Goal: Find specific page/section: Find specific page/section

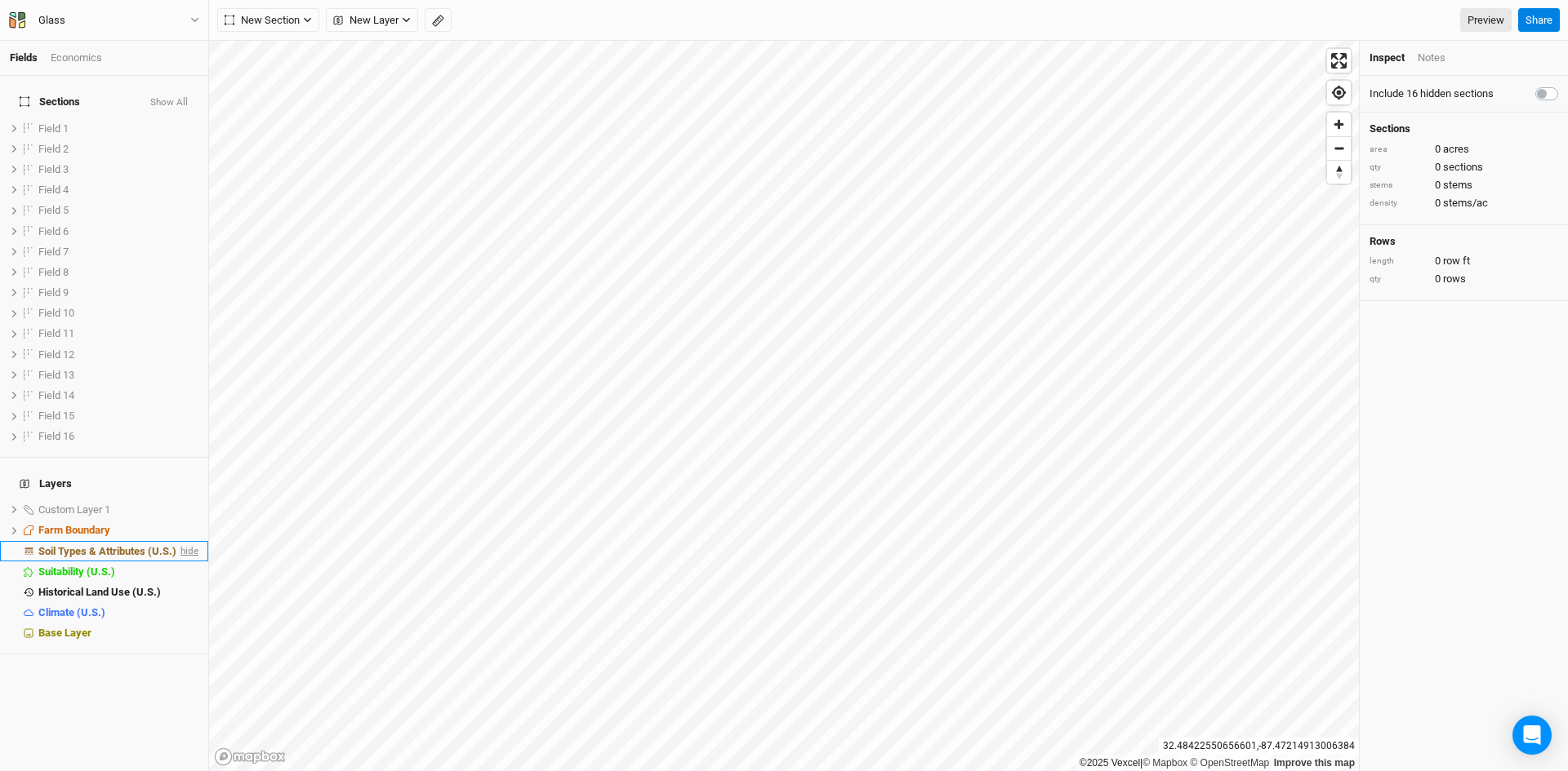
click at [177, 541] on span "hide" at bounding box center [187, 552] width 21 height 21
click at [783, 770] on html "Fields Economics Sections Show All Field 1 show Field 2 show Field 3 show Field…" at bounding box center [784, 386] width 1568 height 771
click at [177, 500] on span "show" at bounding box center [185, 510] width 26 height 21
click at [191, 18] on icon "button" at bounding box center [195, 20] width 9 height 9
click at [136, 45] on button "Back" at bounding box center [134, 46] width 129 height 21
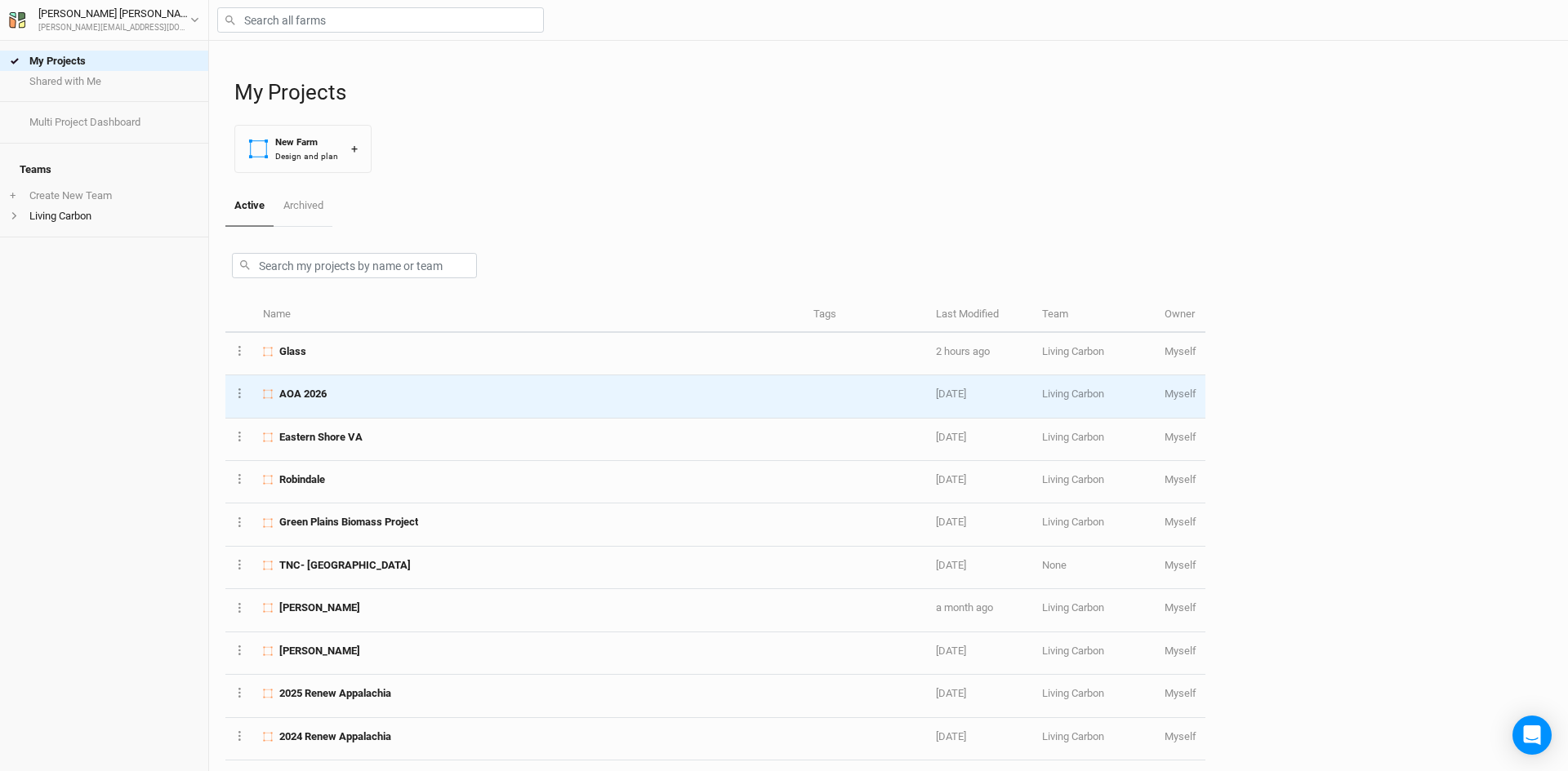
click at [337, 398] on div "AOA 2026" at bounding box center [528, 394] width 531 height 15
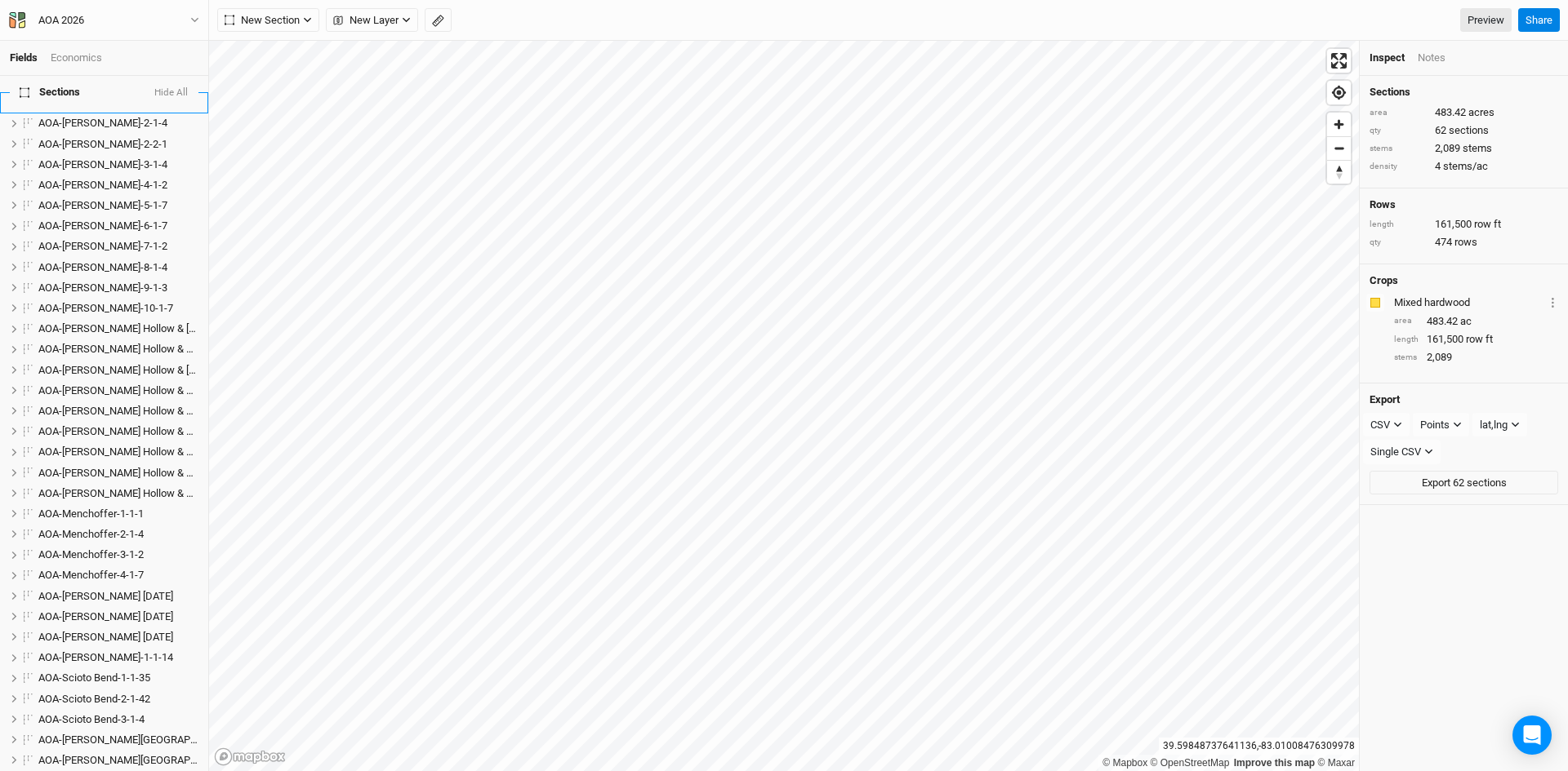
scroll to position [408, 0]
click at [85, 321] on span "AOA-[PERSON_NAME] Hollow & [GEOGRAPHIC_DATA]-1-1-8" at bounding box center [175, 327] width 275 height 12
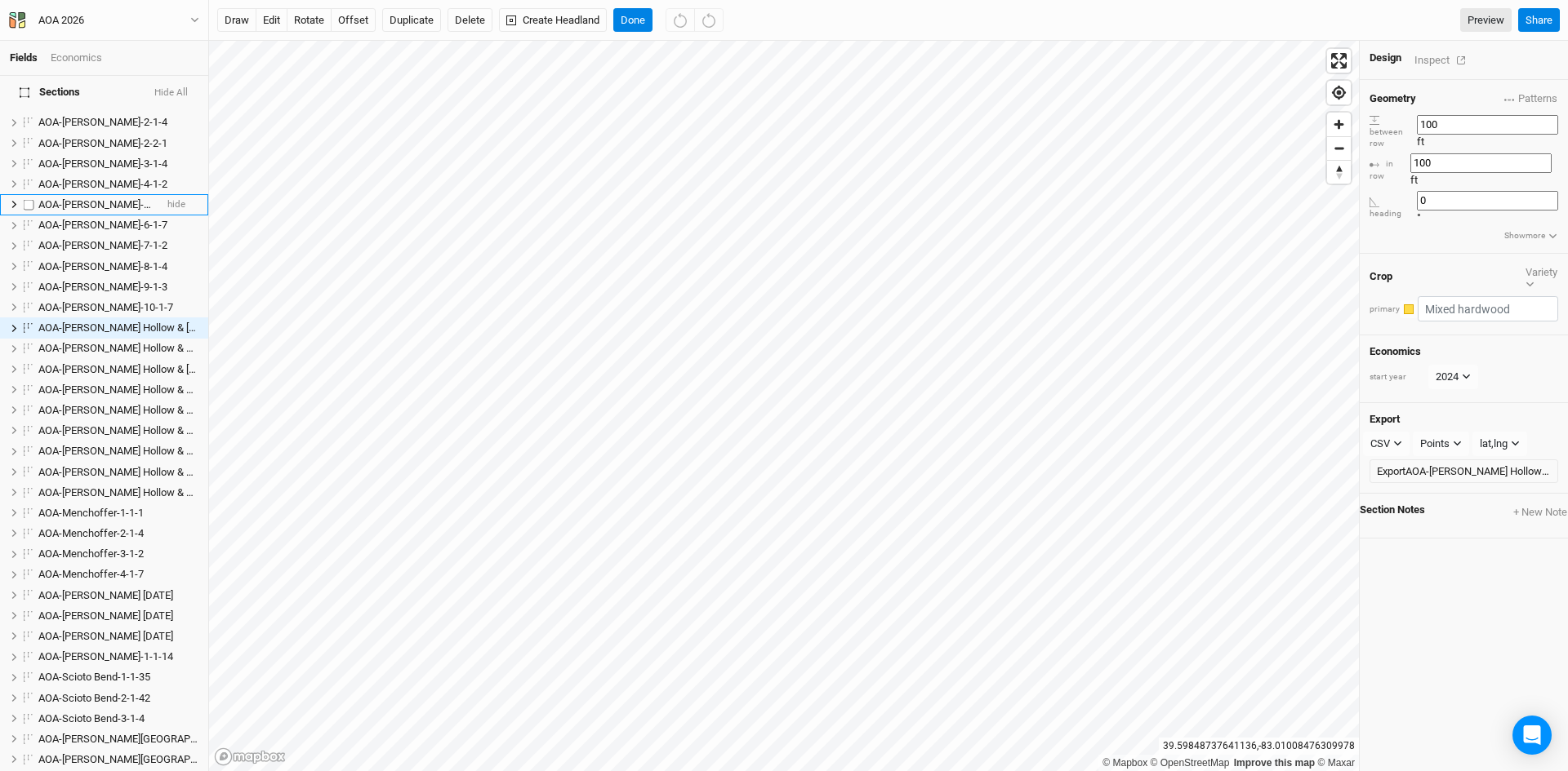
scroll to position [293, 0]
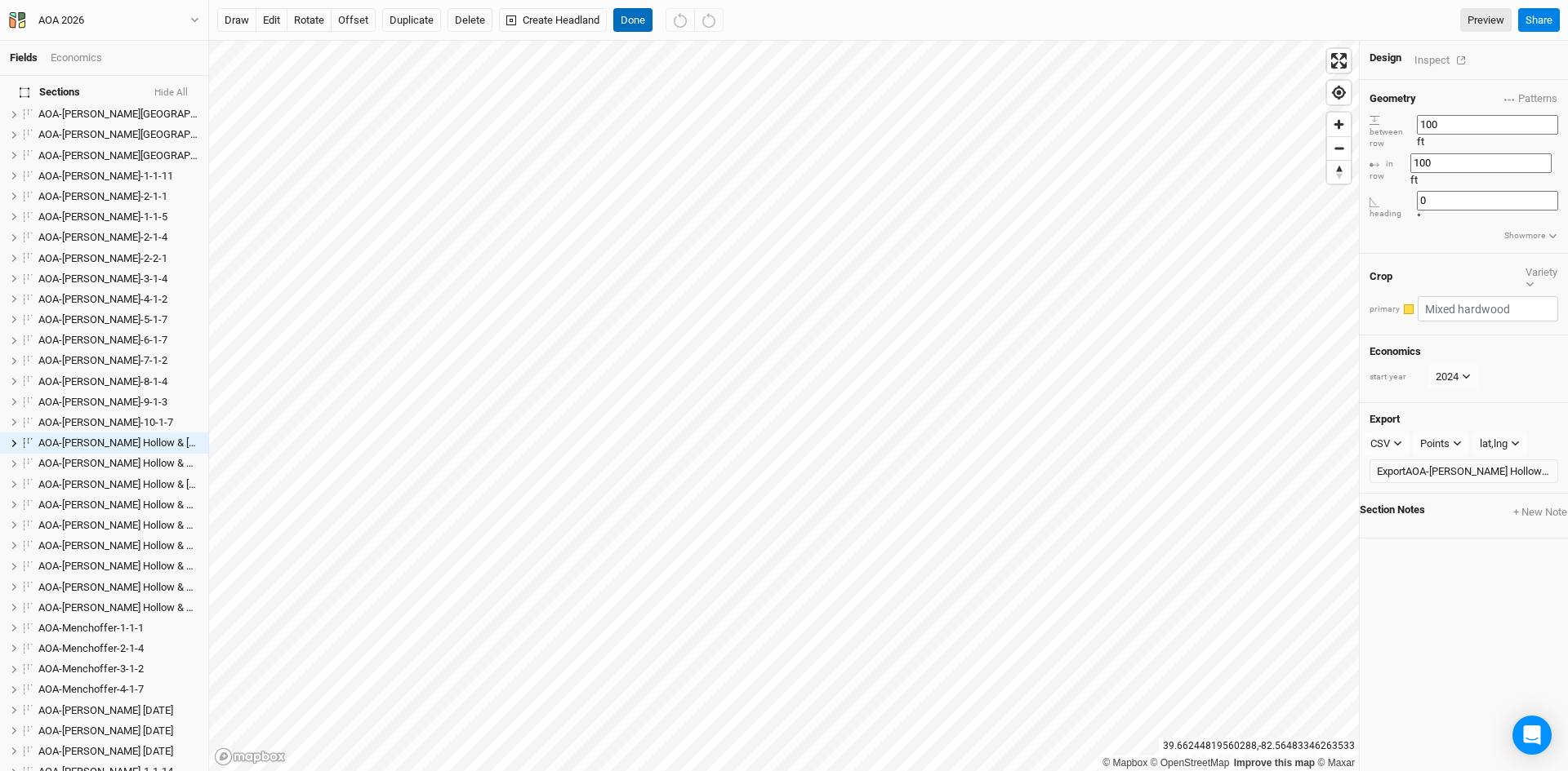
click at [644, 21] on button "Done" at bounding box center [633, 20] width 39 height 24
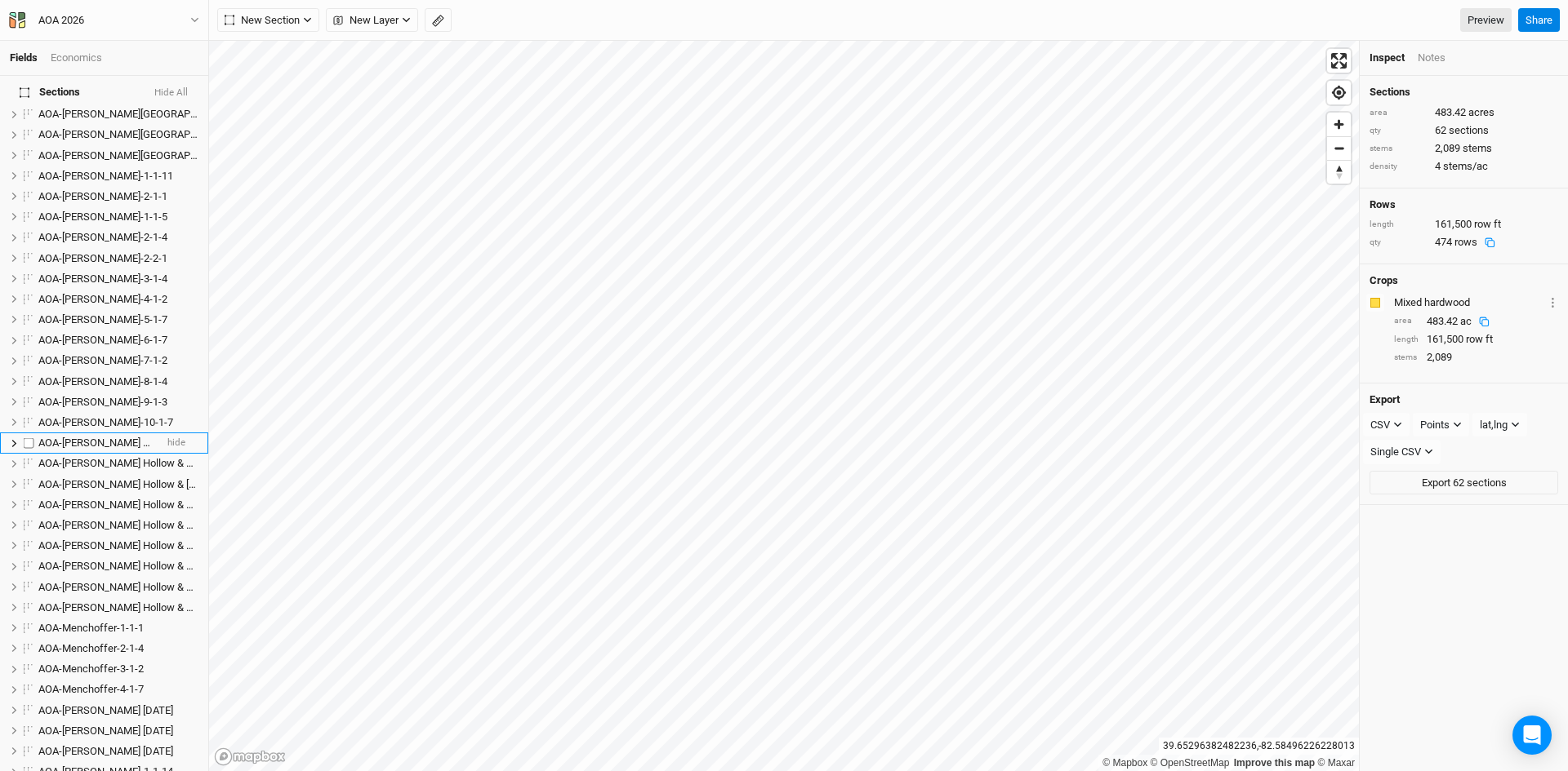
click at [114, 437] on span "AOA-[PERSON_NAME] Hollow & [GEOGRAPHIC_DATA]-1-1-8" at bounding box center [175, 443] width 275 height 12
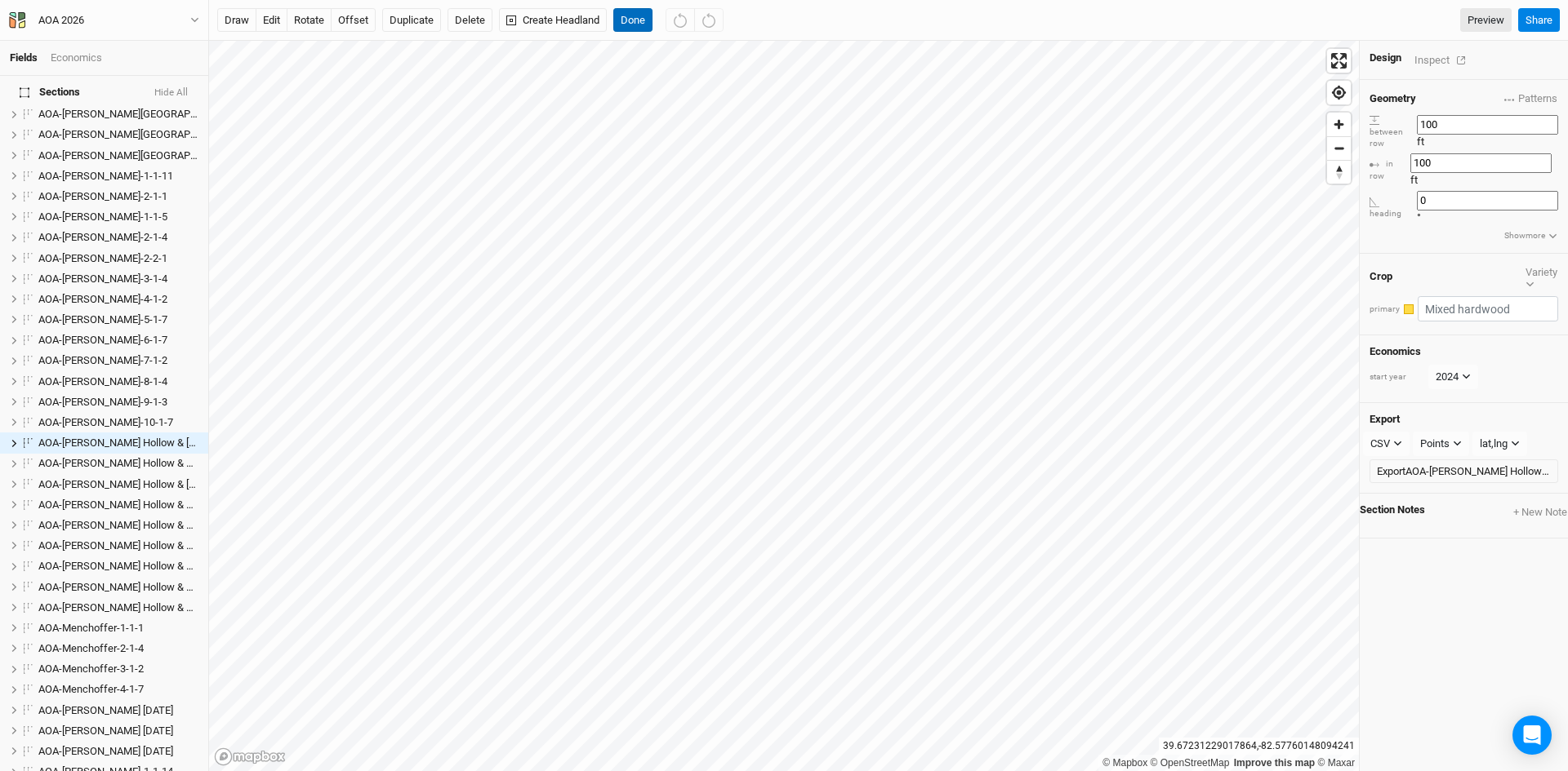
drag, startPoint x: 631, startPoint y: 14, endPoint x: 960, endPoint y: 2, distance: 329.2
click at [631, 16] on button "Done" at bounding box center [633, 20] width 39 height 24
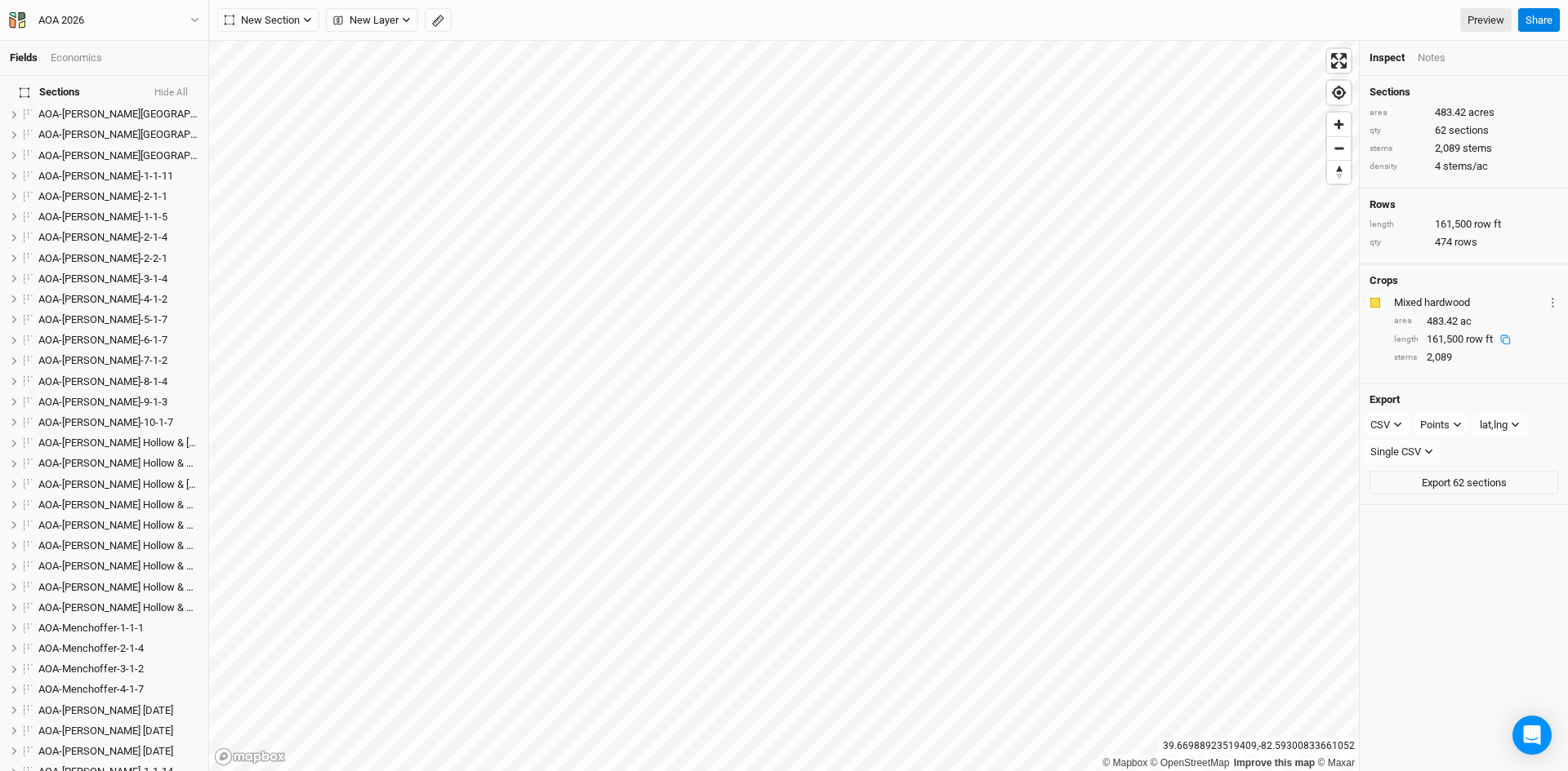
click at [166, 87] on button "Hide All" at bounding box center [171, 93] width 36 height 11
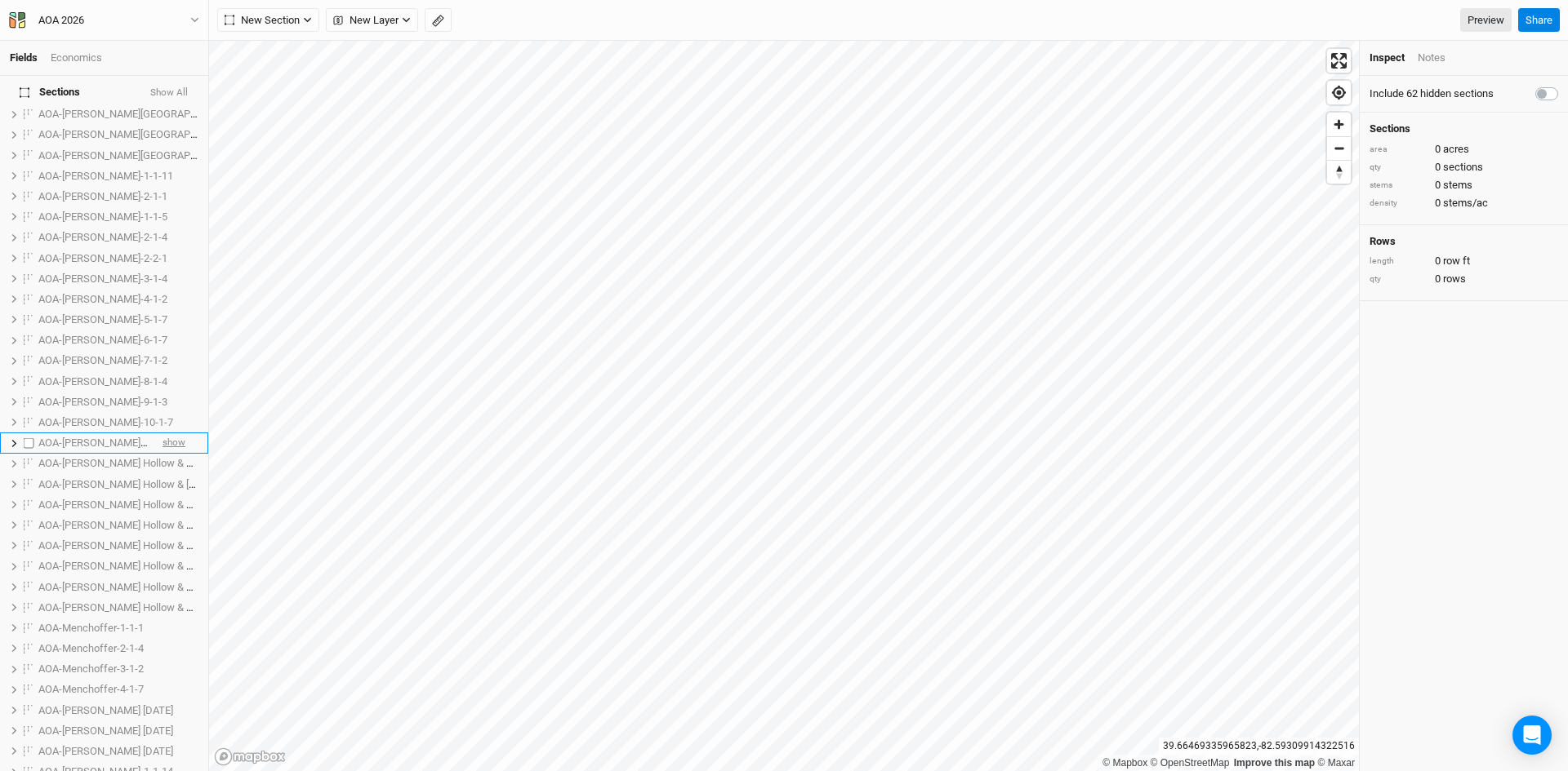
click at [162, 433] on span "show" at bounding box center [173, 444] width 23 height 21
click at [162, 454] on span "show" at bounding box center [173, 464] width 23 height 21
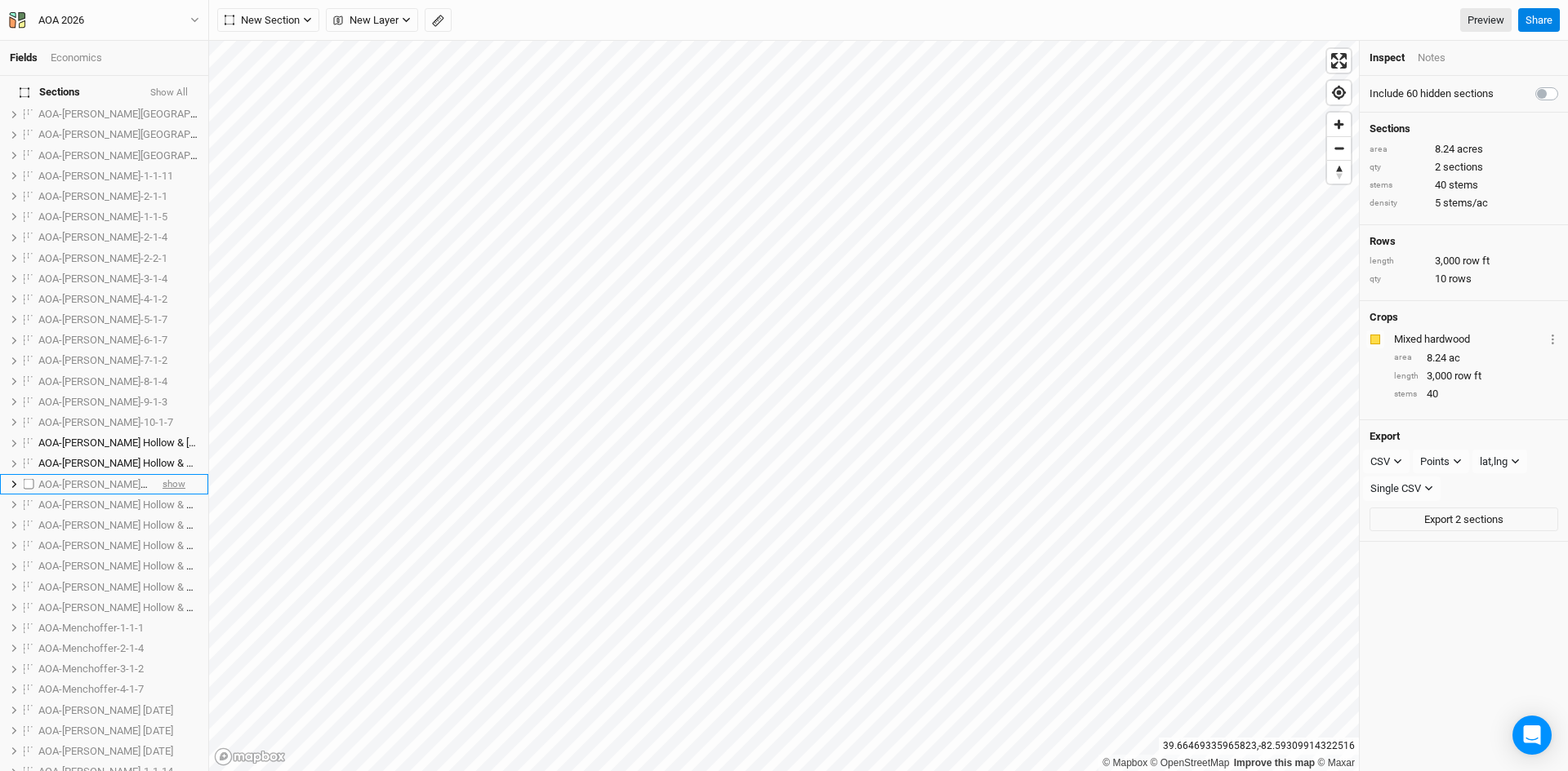
click at [163, 474] on span "show" at bounding box center [173, 484] width 23 height 21
click at [165, 495] on span "show" at bounding box center [173, 505] width 23 height 21
click at [165, 515] on span "show" at bounding box center [173, 526] width 23 height 21
click at [168, 536] on span "show" at bounding box center [173, 547] width 23 height 21
click at [167, 557] on span "show" at bounding box center [173, 567] width 23 height 21
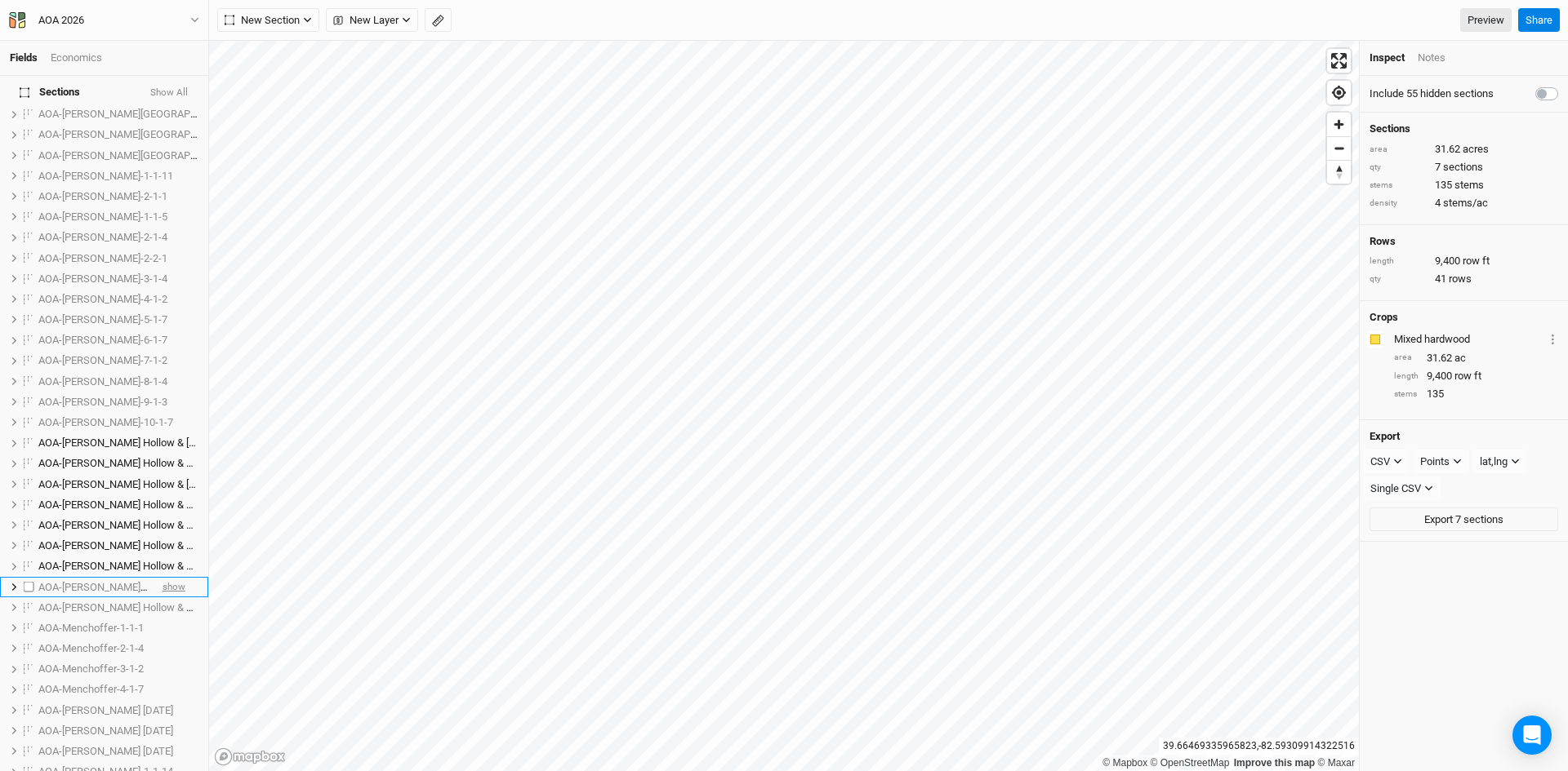
click at [166, 577] on span "show" at bounding box center [173, 587] width 23 height 21
click at [166, 598] on span "show" at bounding box center [173, 608] width 23 height 21
